Goal: Check status: Check status

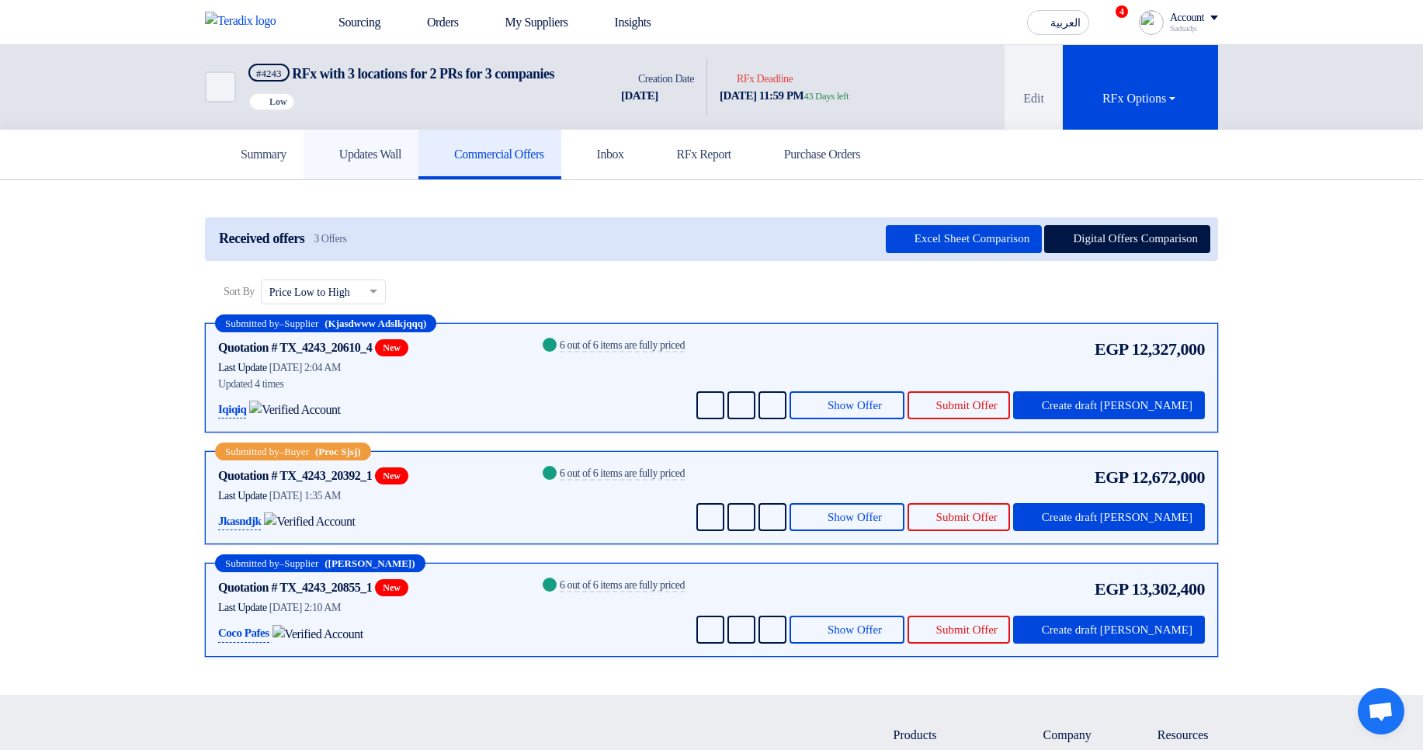
click at [400, 179] on link "Updates Wall" at bounding box center [360, 155] width 115 height 50
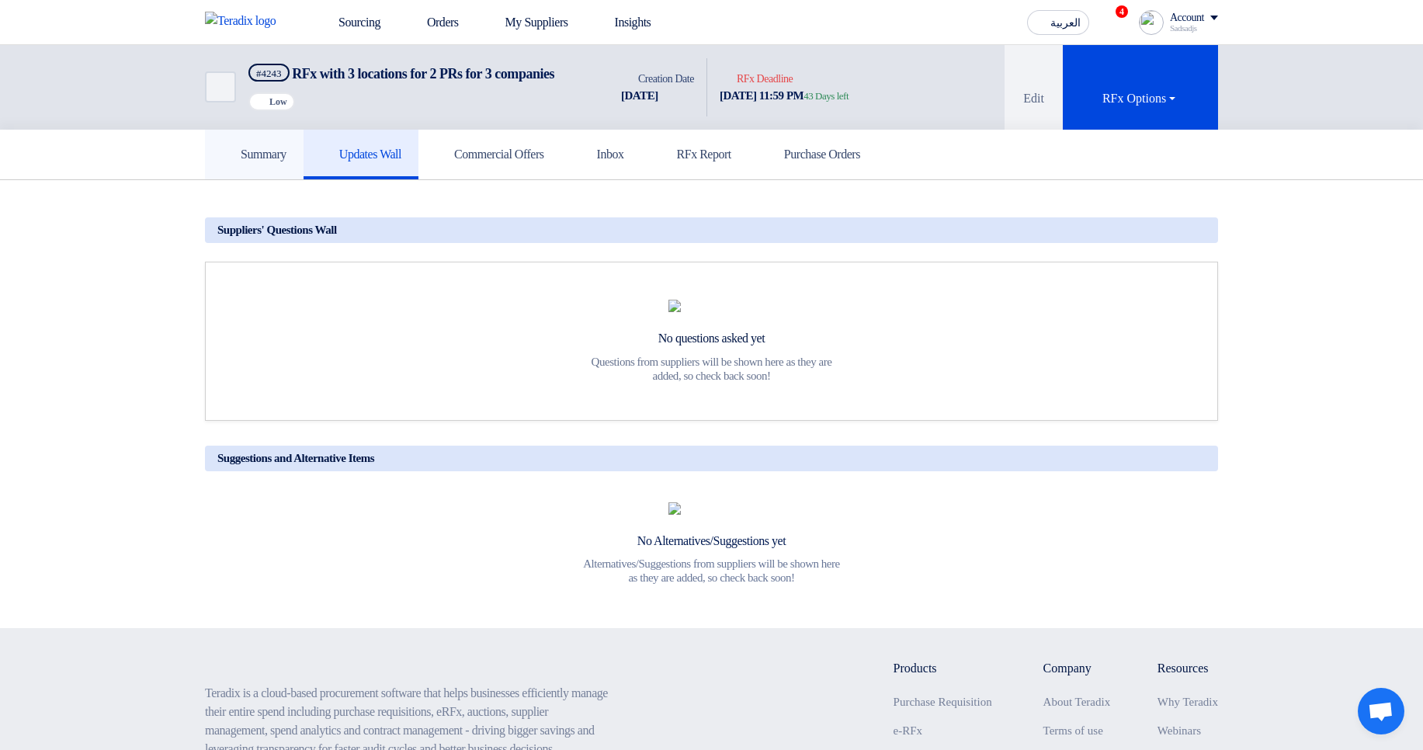
click at [242, 179] on link "Summary" at bounding box center [254, 155] width 99 height 50
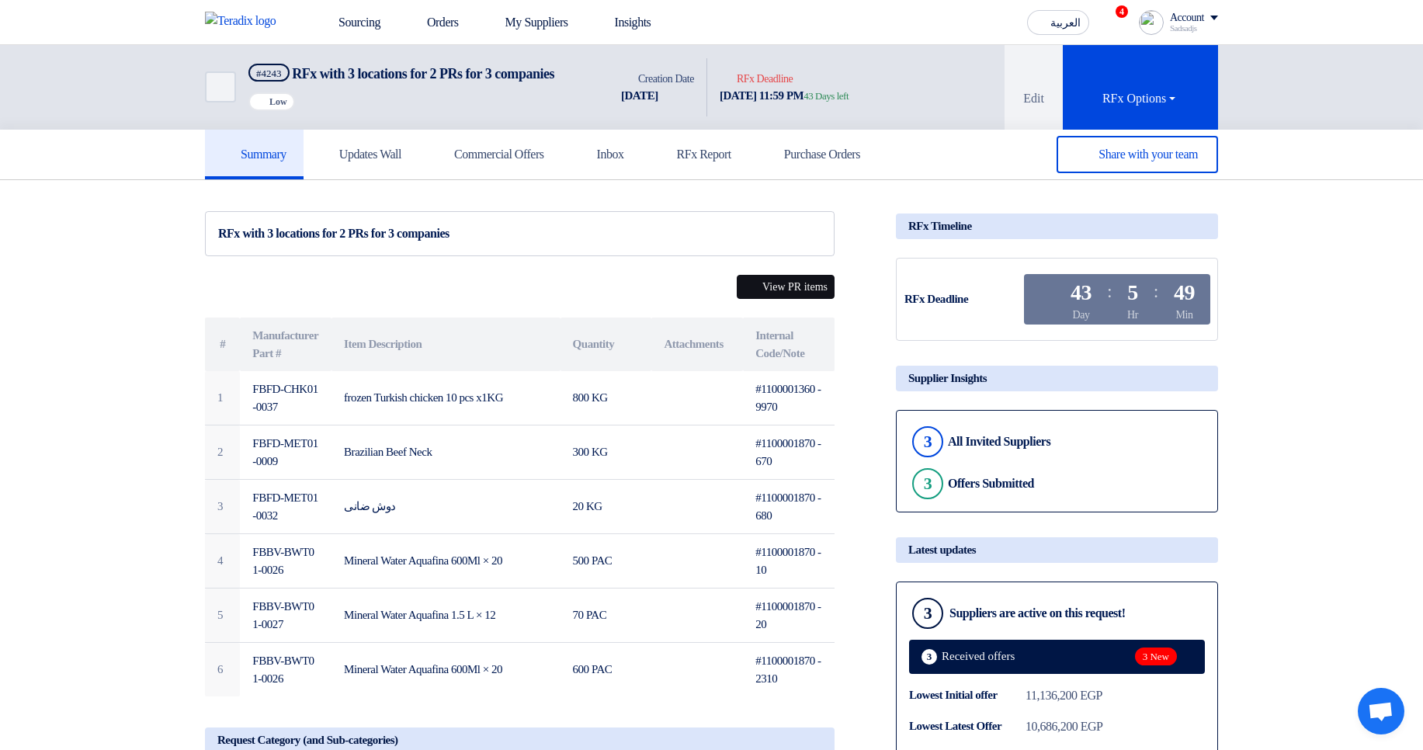
click at [773, 298] on button "View PR items" at bounding box center [786, 287] width 98 height 24
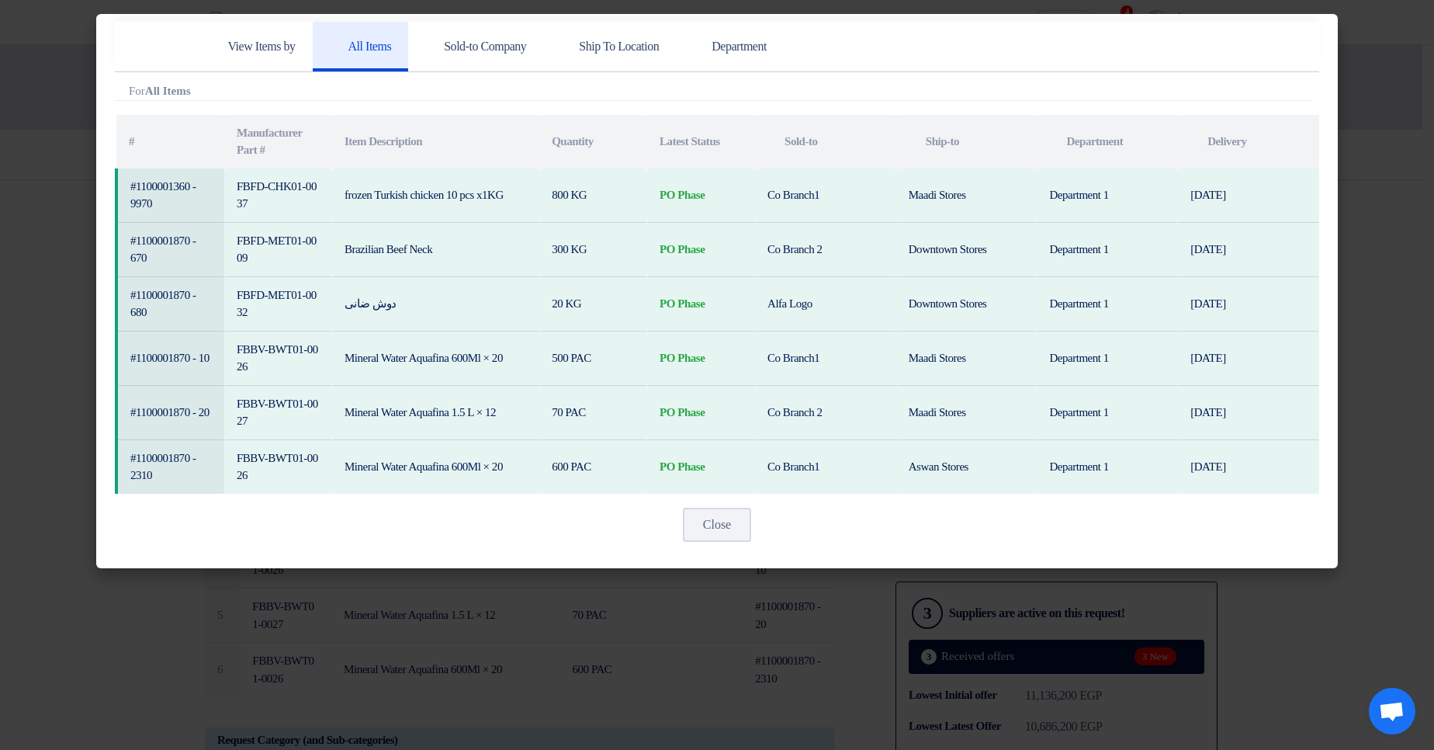
click at [1400, 276] on modal-container "View Items by All Items Sold-to Company Ship To Location Department Attachments…" at bounding box center [717, 375] width 1434 height 750
